Goal: Task Accomplishment & Management: Manage account settings

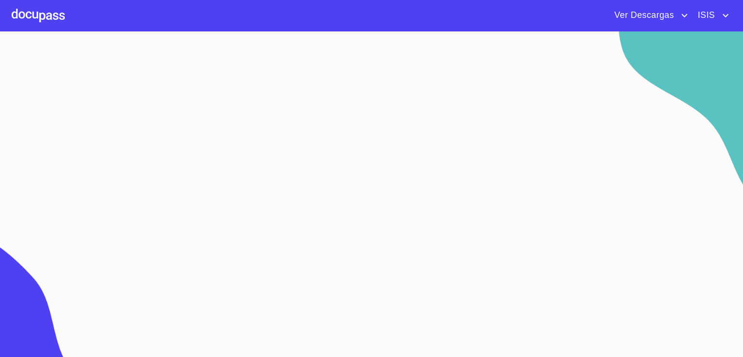
click at [712, 14] on span "ISIS" at bounding box center [706, 15] width 30 height 15
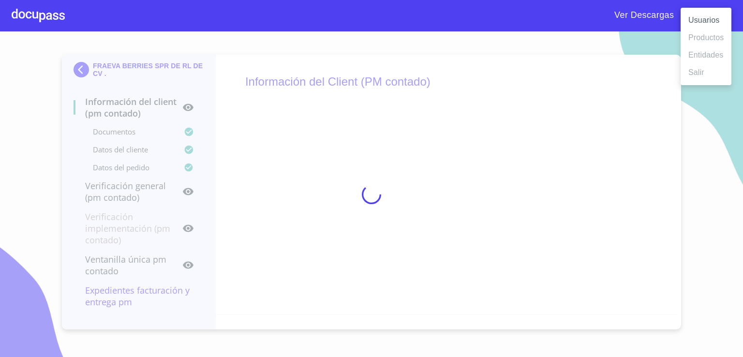
click at [710, 70] on li "Salir" at bounding box center [706, 72] width 51 height 17
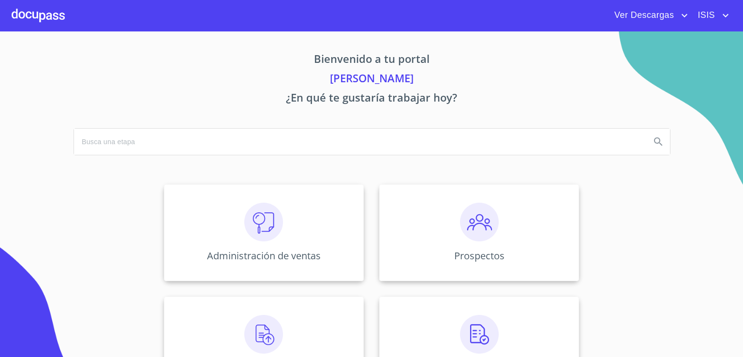
click at [715, 16] on span "ISIS" at bounding box center [706, 15] width 30 height 15
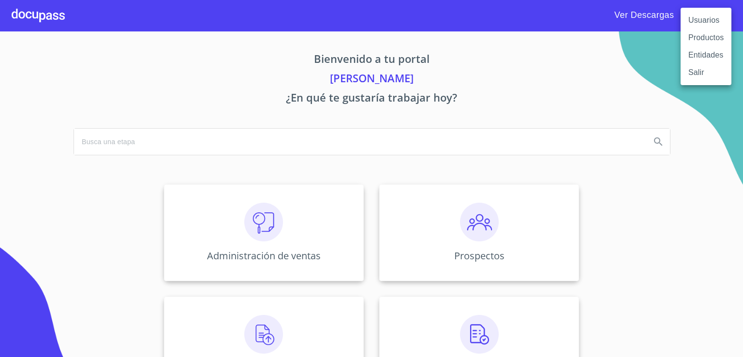
click at [638, 20] on div at bounding box center [371, 178] width 743 height 357
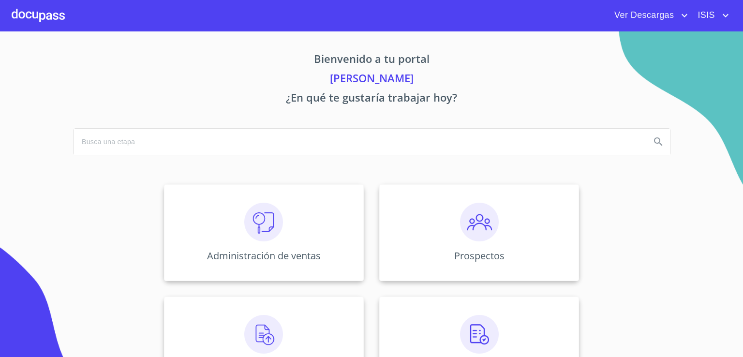
click at [637, 18] on body "Ver Descargas ISIS Bienvenido a tu portal [PERSON_NAME] ¿En qué te gustaría tra…" at bounding box center [371, 178] width 743 height 357
click at [641, 10] on span "Ver Descargas" at bounding box center [643, 15] width 72 height 15
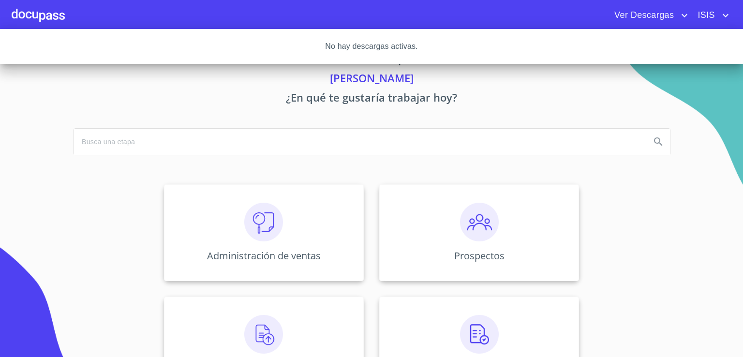
click at [709, 15] on div at bounding box center [371, 178] width 743 height 357
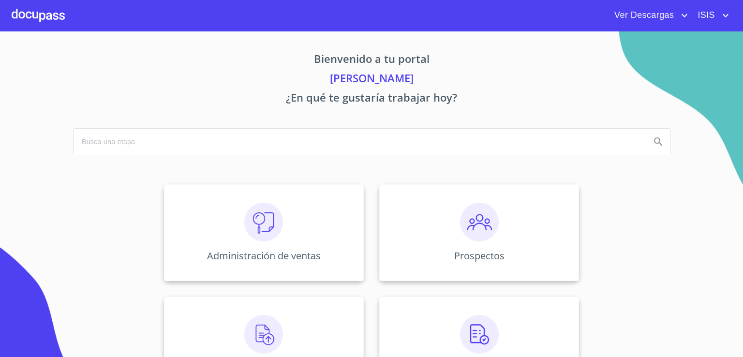
click at [709, 15] on span "ISIS" at bounding box center [706, 15] width 30 height 15
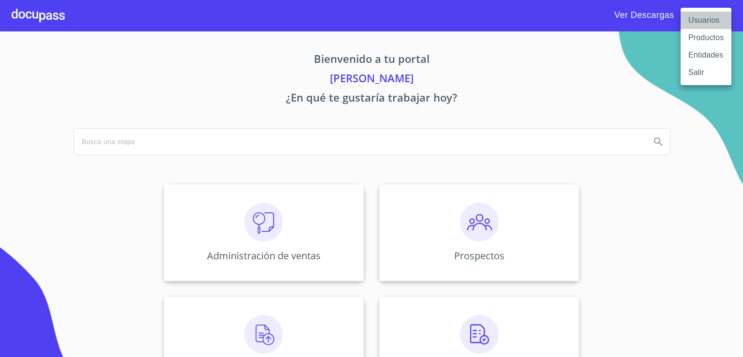
click at [710, 22] on li "Usuarios" at bounding box center [706, 20] width 51 height 17
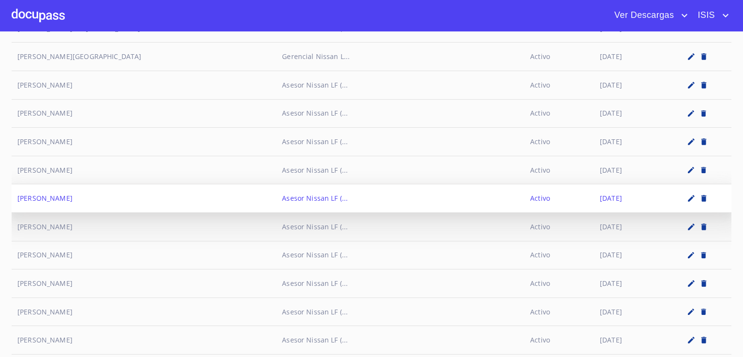
scroll to position [3959, 0]
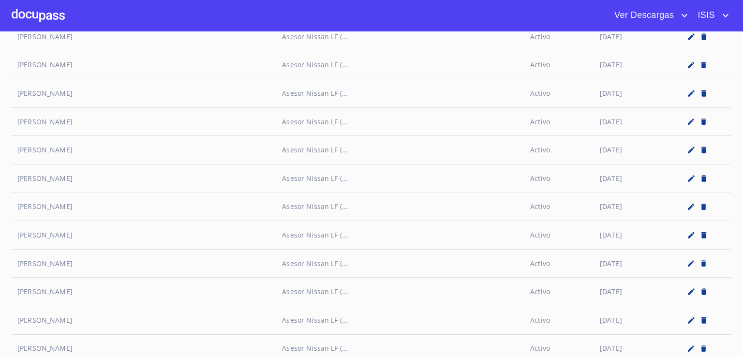
click at [711, 17] on span "ISIS" at bounding box center [706, 15] width 30 height 15
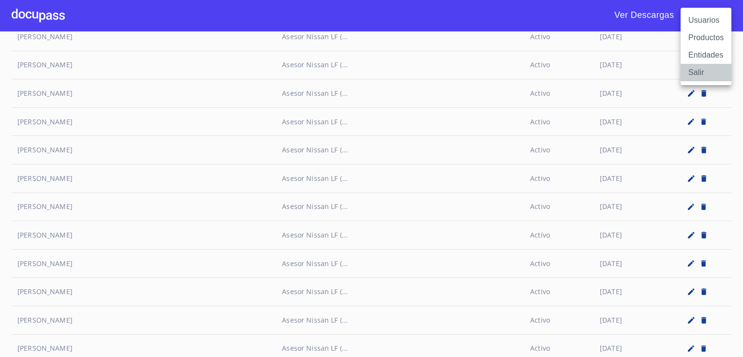
click at [699, 77] on li "Salir" at bounding box center [706, 72] width 51 height 17
